Goal: Information Seeking & Learning: Learn about a topic

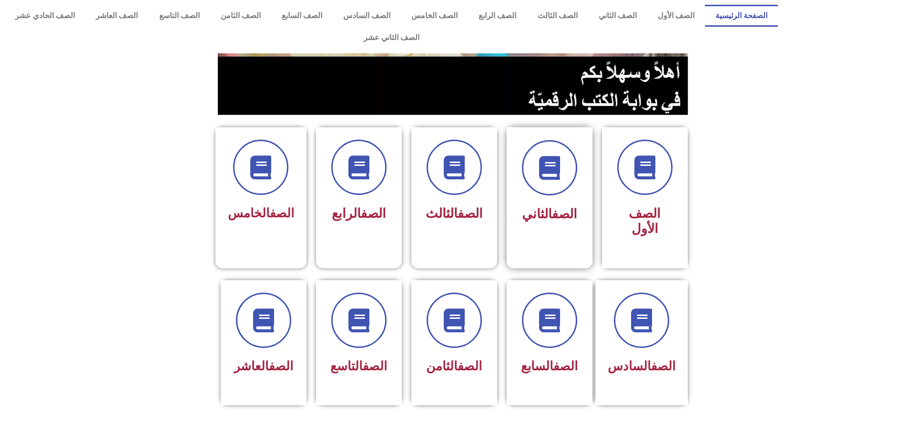
scroll to position [191, 0]
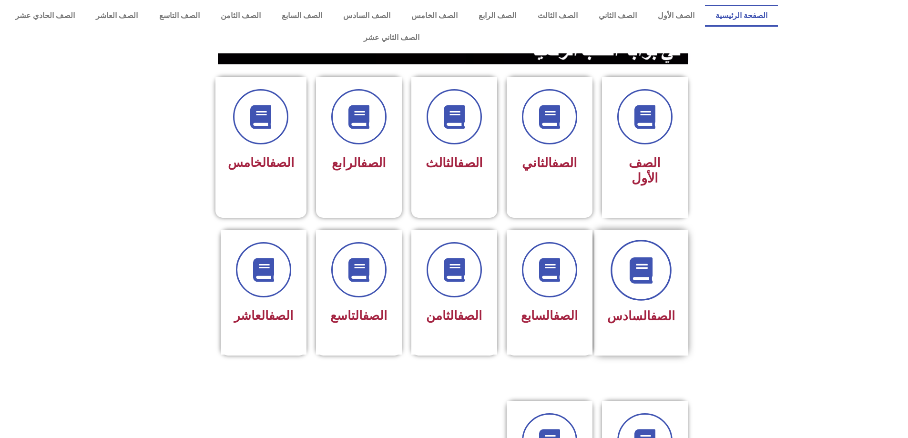
click at [648, 257] on icon at bounding box center [641, 270] width 26 height 26
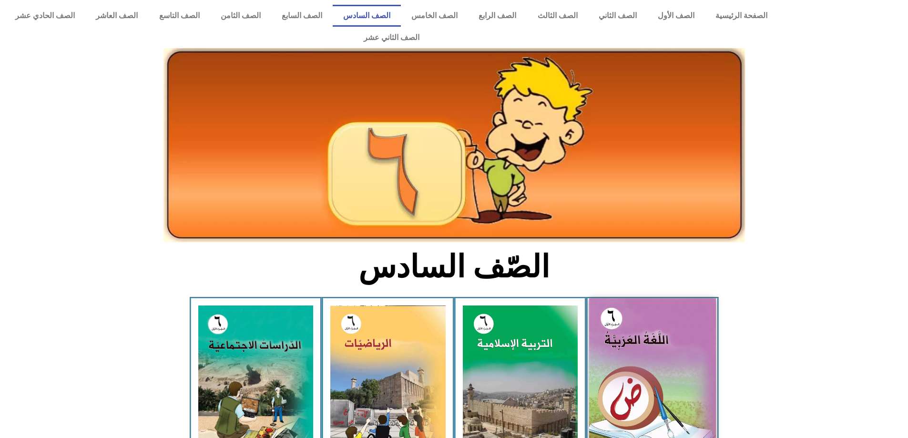
click at [648, 311] on img at bounding box center [652, 377] width 127 height 158
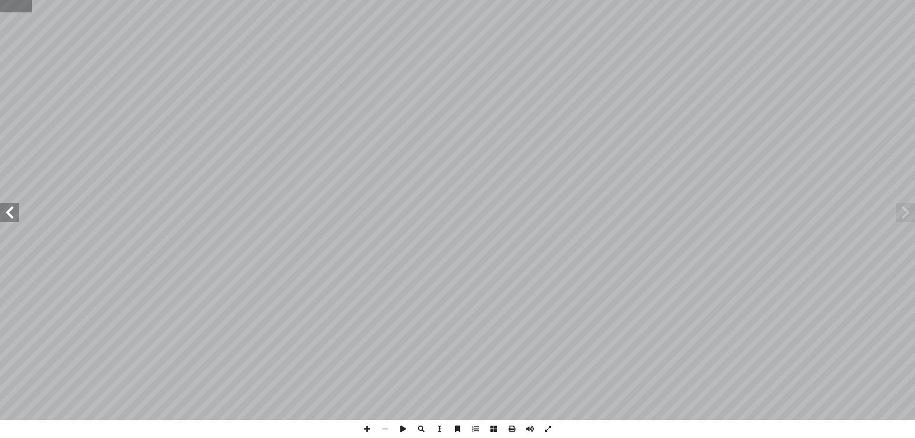
click at [17, 11] on input "text" at bounding box center [16, 6] width 32 height 12
type input "*"
click at [9, 3] on input "text" at bounding box center [19, 6] width 38 height 12
type input "**"
click at [5, 218] on span at bounding box center [9, 212] width 19 height 19
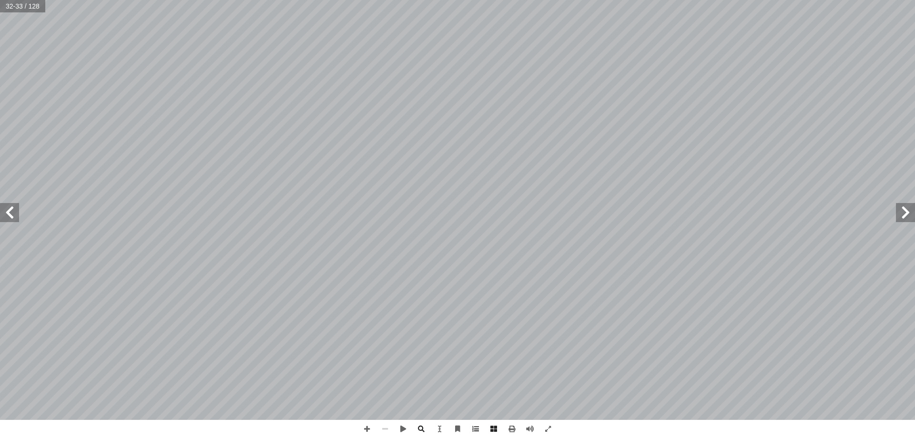
click at [6, 218] on span at bounding box center [9, 212] width 19 height 19
click at [914, 215] on span at bounding box center [905, 212] width 19 height 19
click at [902, 212] on span at bounding box center [905, 212] width 19 height 19
click at [371, 430] on span at bounding box center [367, 429] width 18 height 18
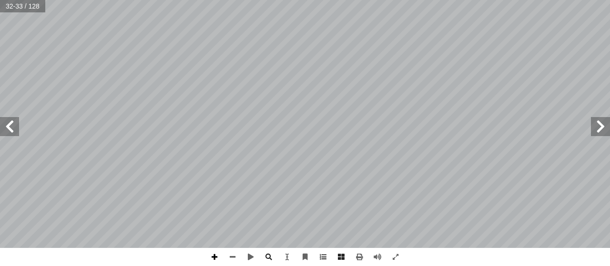
click at [212, 258] on span at bounding box center [214, 257] width 18 height 18
click at [594, 132] on span at bounding box center [600, 126] width 19 height 19
